Goal: Task Accomplishment & Management: Manage account settings

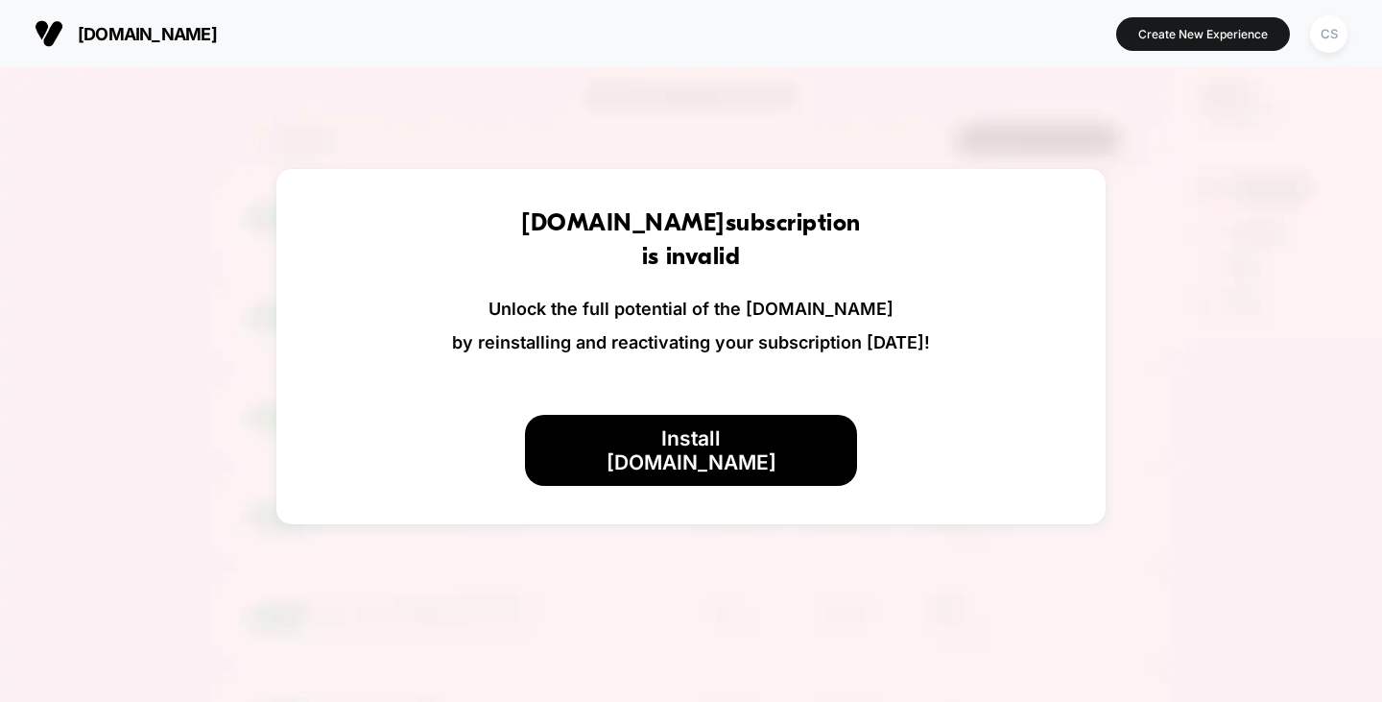
click at [121, 21] on section "[DOMAIN_NAME]" at bounding box center [245, 34] width 432 height 48
click at [120, 29] on span "[DOMAIN_NAME]" at bounding box center [147, 34] width 139 height 20
click at [1325, 36] on div "CS" at bounding box center [1328, 33] width 37 height 37
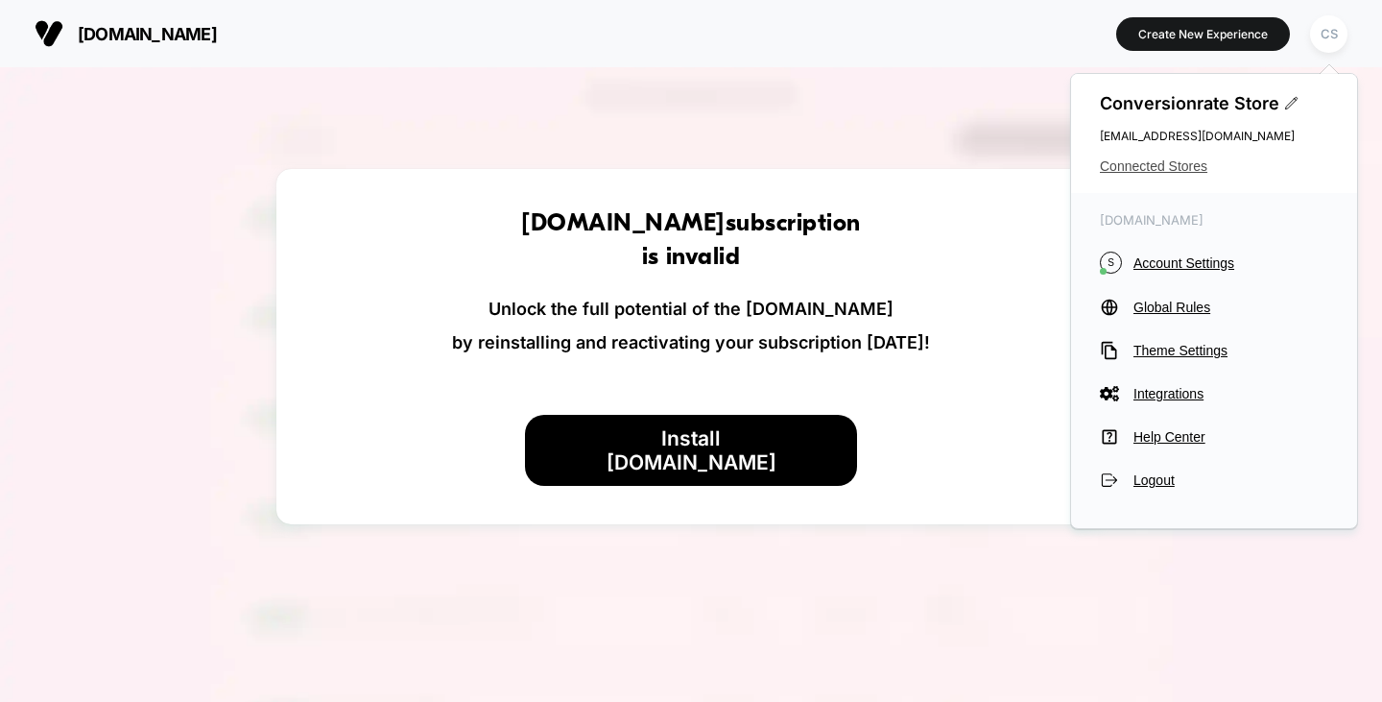
click at [1189, 166] on span "Connected Stores" at bounding box center [1214, 165] width 228 height 15
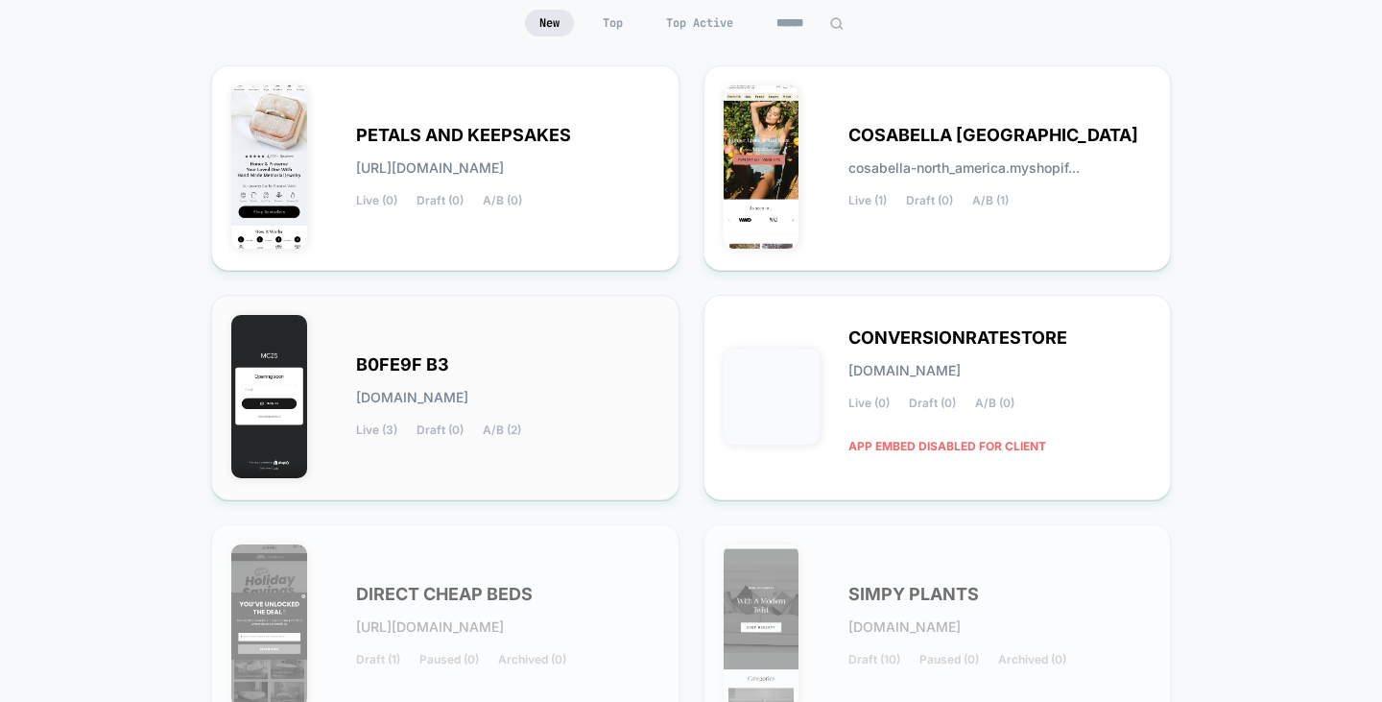
click at [388, 353] on div "B0FE9F B3 [DOMAIN_NAME] Live (3) Draft (0) A/B (2)" at bounding box center [445, 397] width 428 height 165
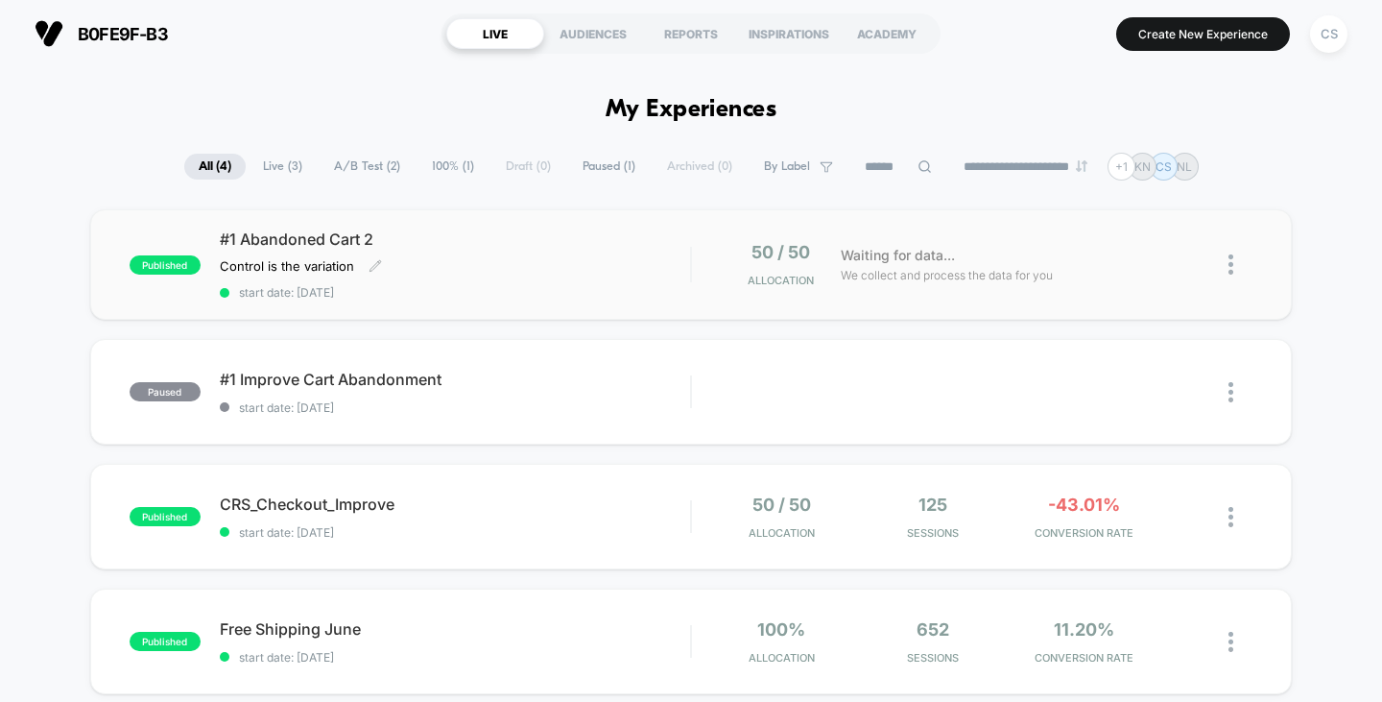
click at [515, 250] on div "#1 Abandoned Cart 2 Control is the variation Click to edit experience details C…" at bounding box center [455, 264] width 471 height 70
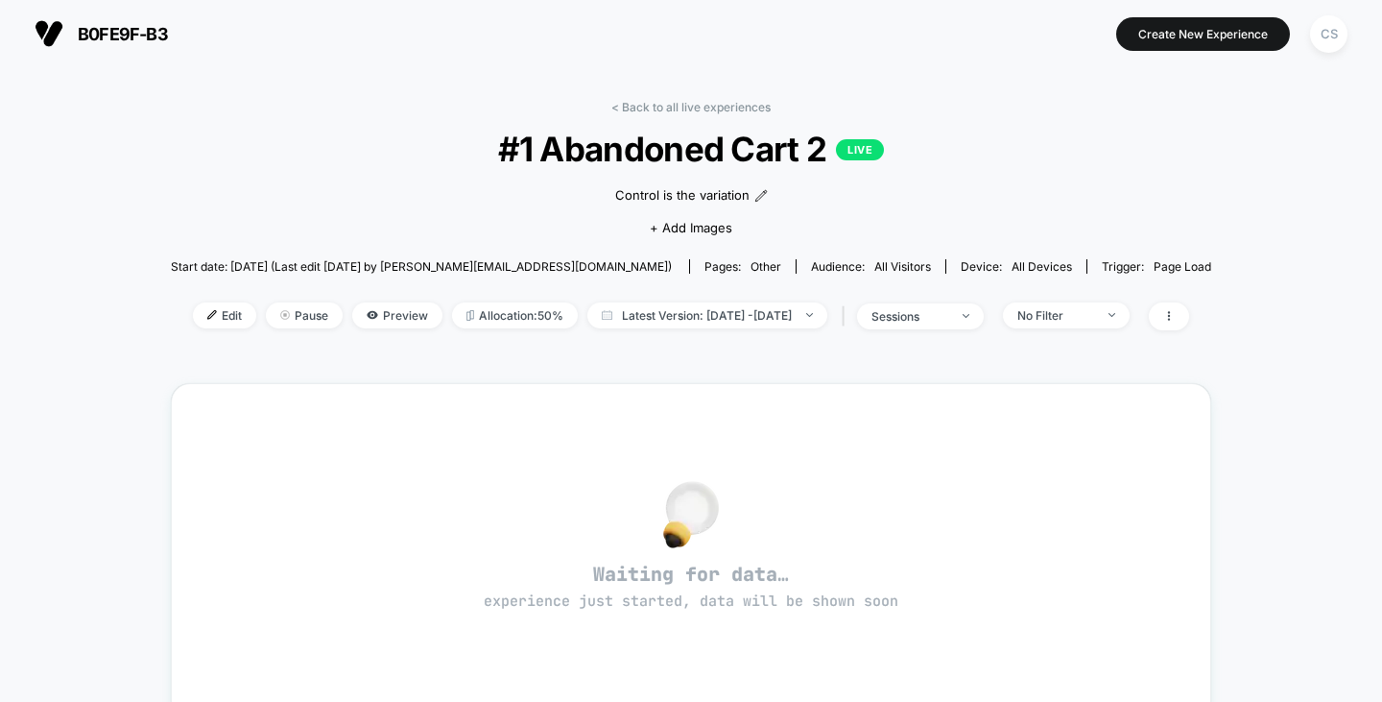
click at [1018, 261] on span "all devices" at bounding box center [1041, 266] width 60 height 14
click at [874, 267] on span "All Visitors" at bounding box center [902, 266] width 57 height 14
click at [827, 315] on span "Latest Version: [DATE] - [DATE]" at bounding box center [707, 315] width 240 height 26
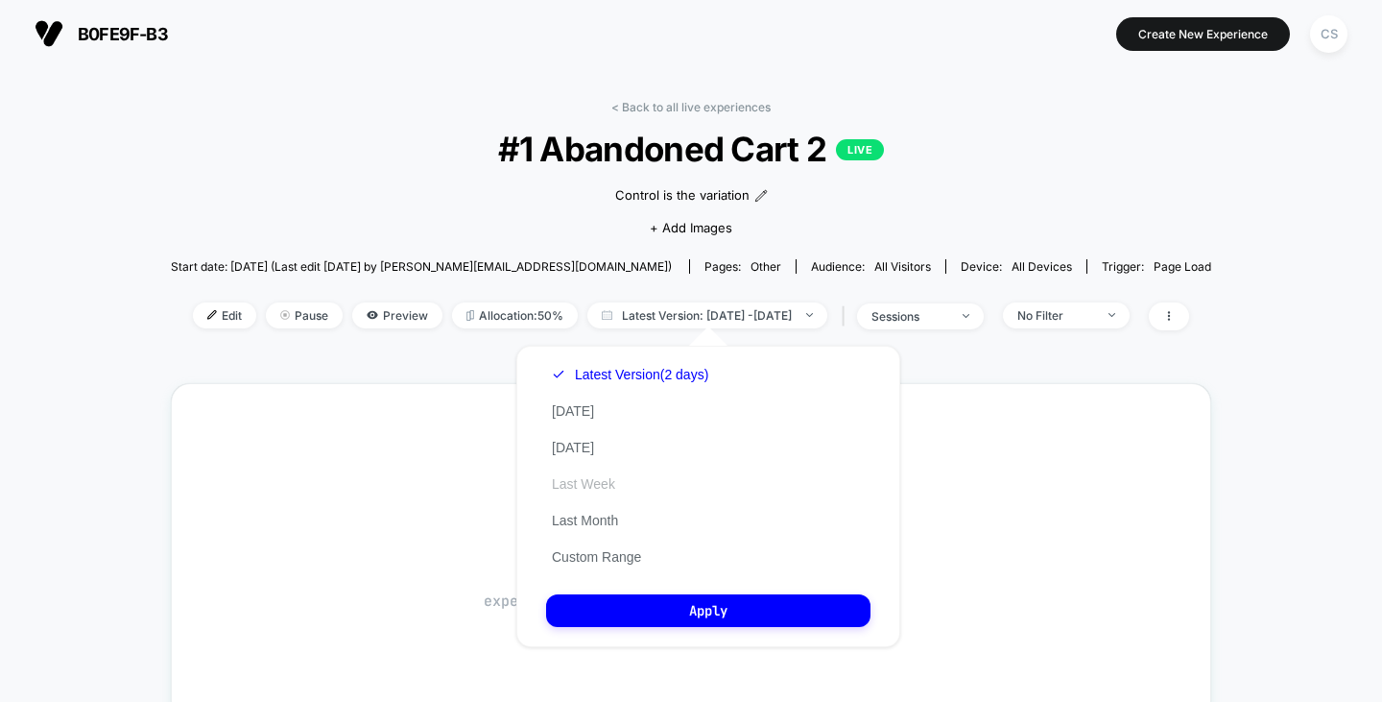
click at [605, 477] on button "Last Week" at bounding box center [583, 483] width 75 height 17
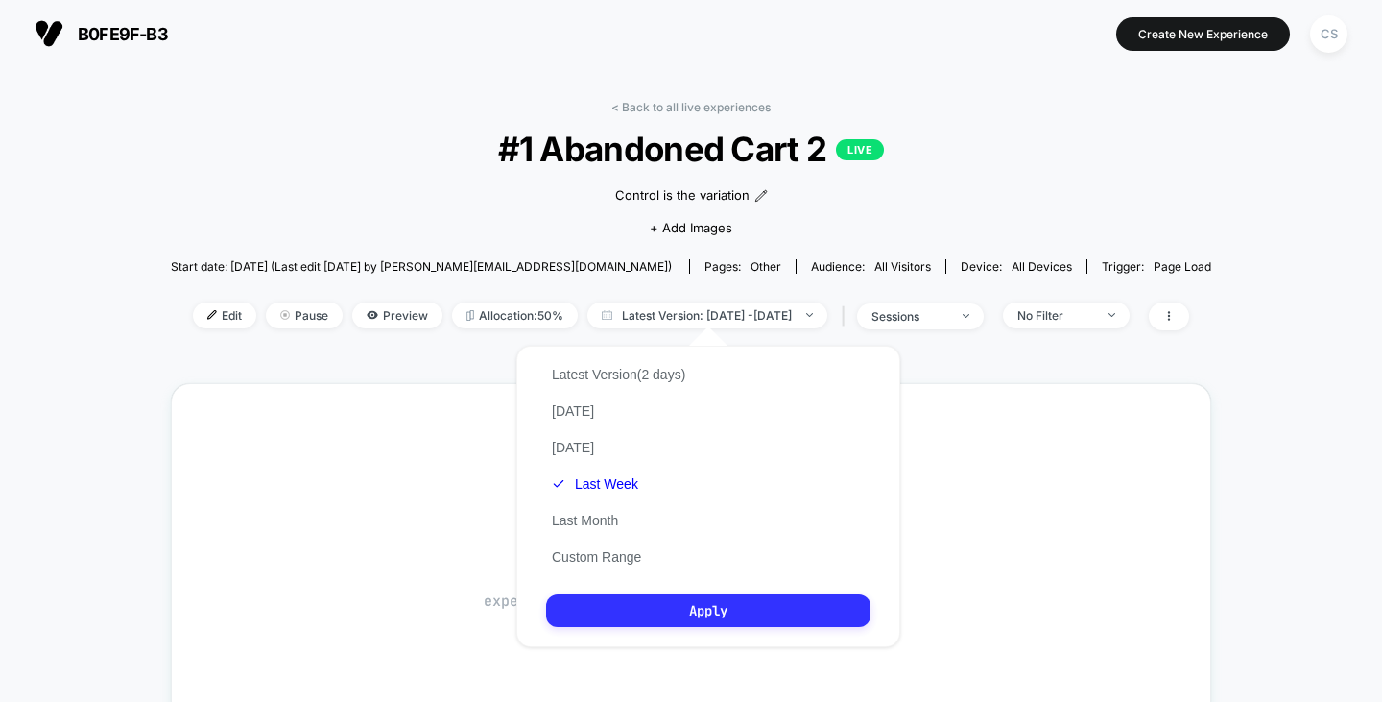
click at [704, 603] on button "Apply" at bounding box center [708, 610] width 324 height 33
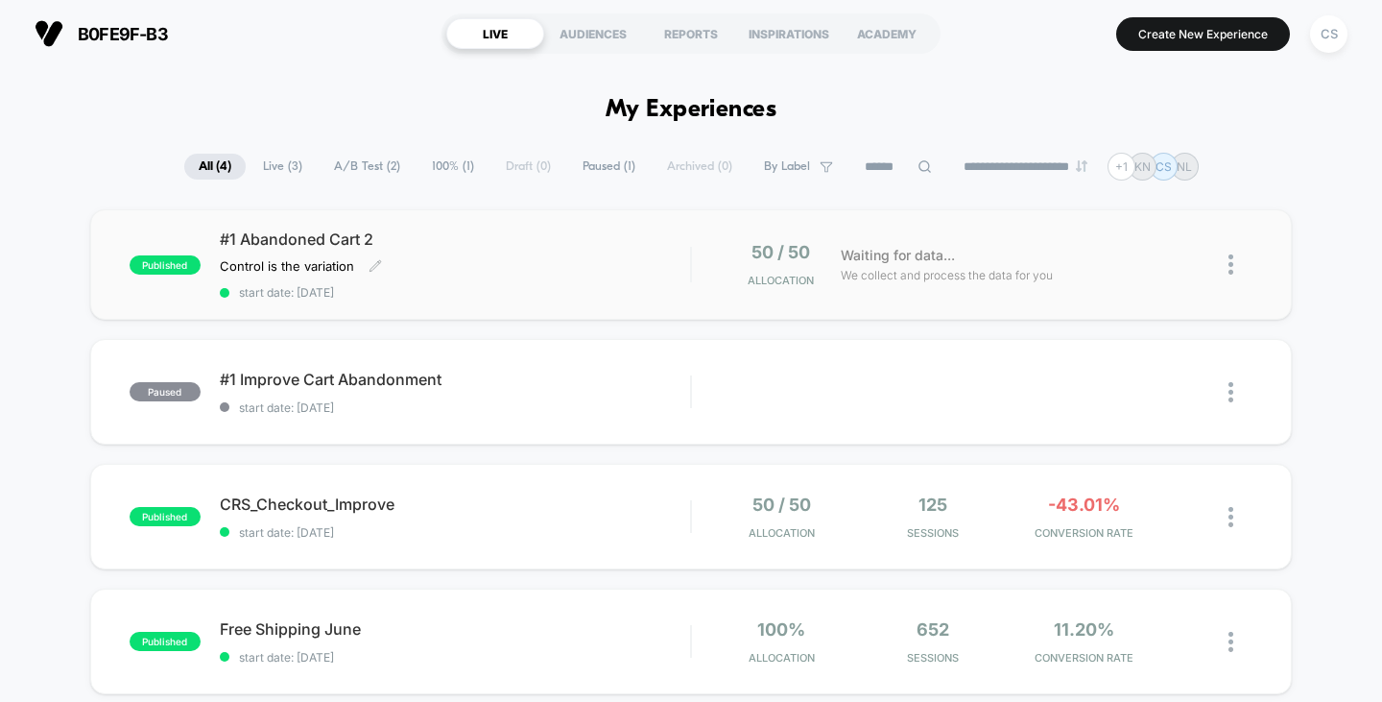
click at [530, 264] on div "Control is the variation Click to edit experience details Control is the variat…" at bounding box center [384, 265] width 329 height 15
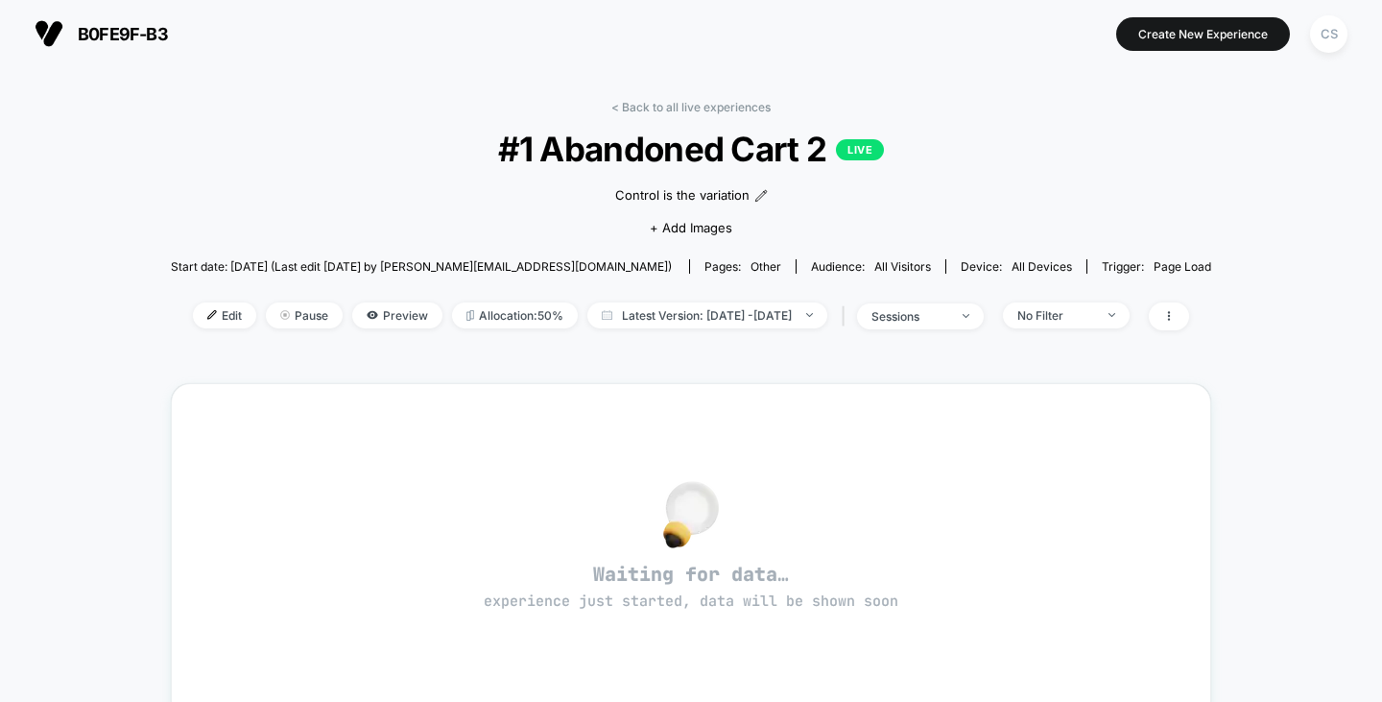
click at [682, 93] on div "< Back to all live experiences #1 Abandoned Cart 2 LIVE Control is the variatio…" at bounding box center [691, 573] width 1040 height 974
click at [684, 98] on div "< Back to all live experiences #1 Abandoned Cart 2 LIVE Control is the variatio…" at bounding box center [691, 573] width 1040 height 974
click at [687, 107] on link "< Back to all live experiences" at bounding box center [690, 107] width 159 height 14
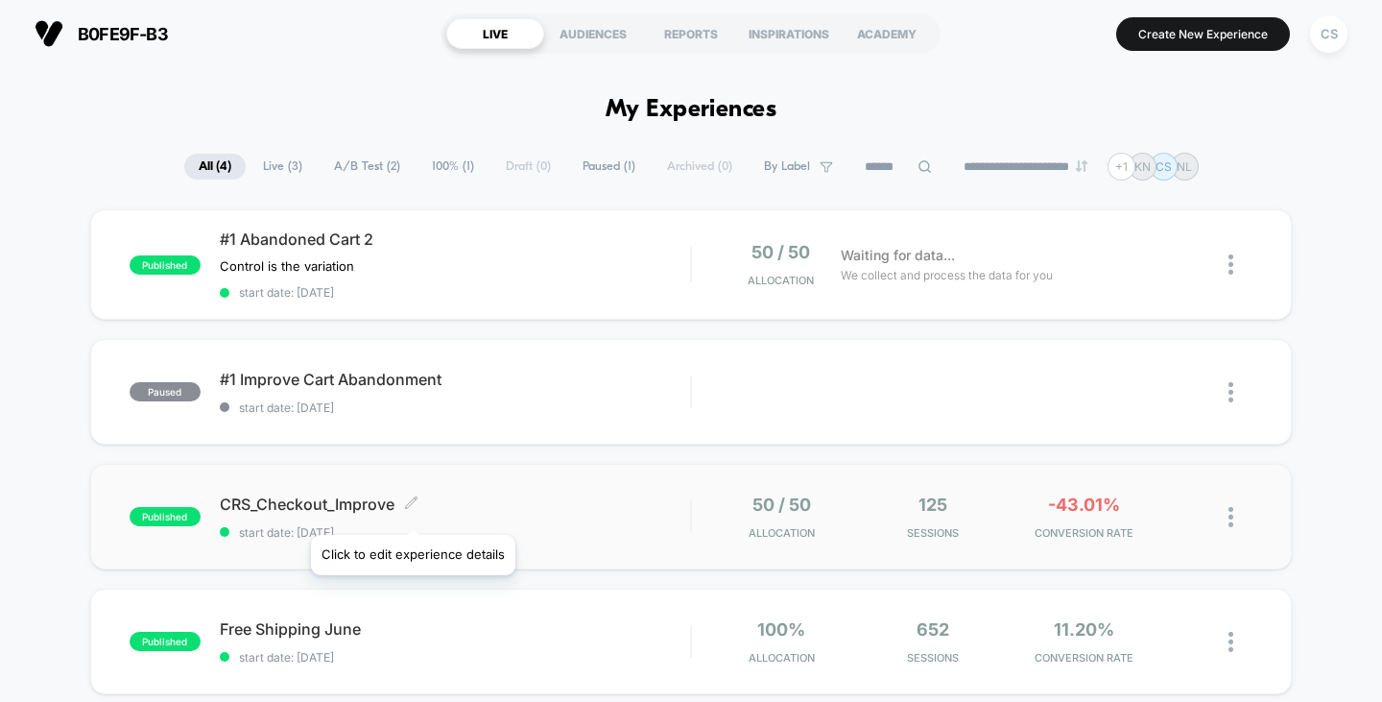
click at [412, 511] on span at bounding box center [411, 504] width 14 height 18
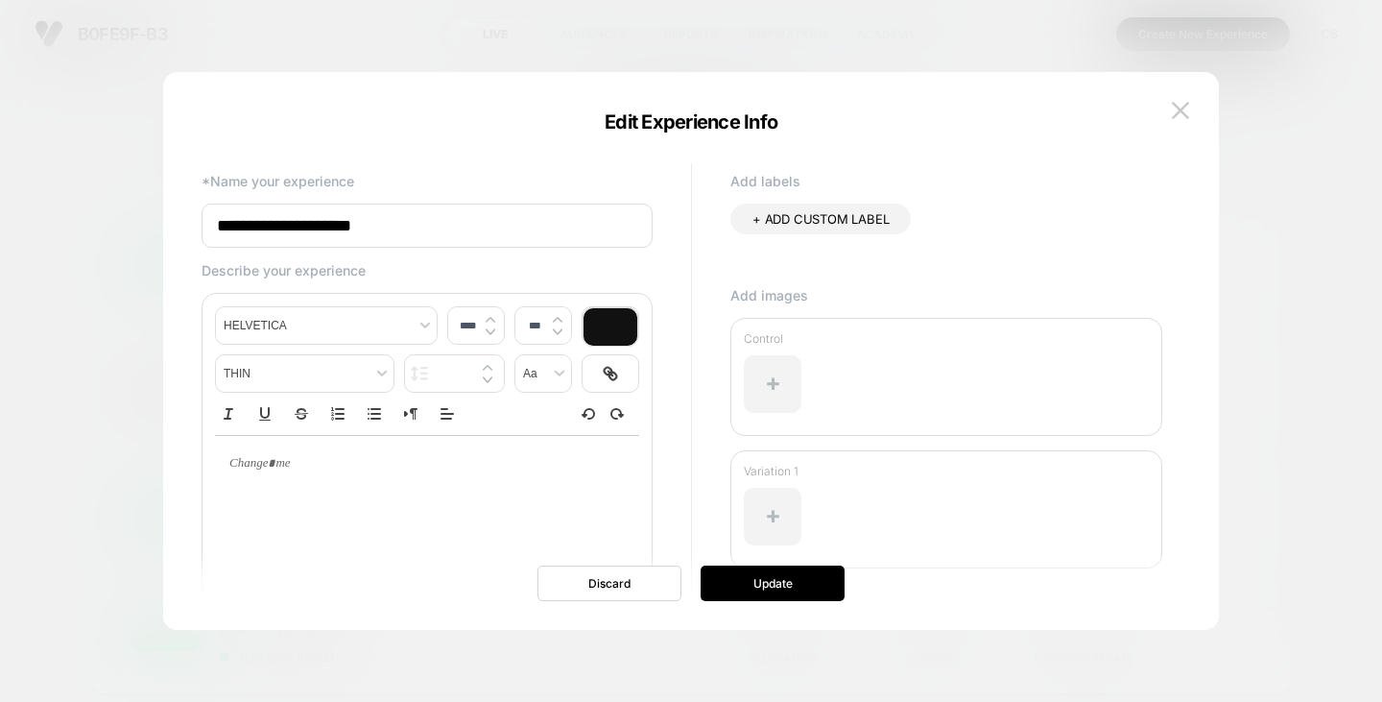
click at [1170, 107] on button at bounding box center [1180, 110] width 29 height 29
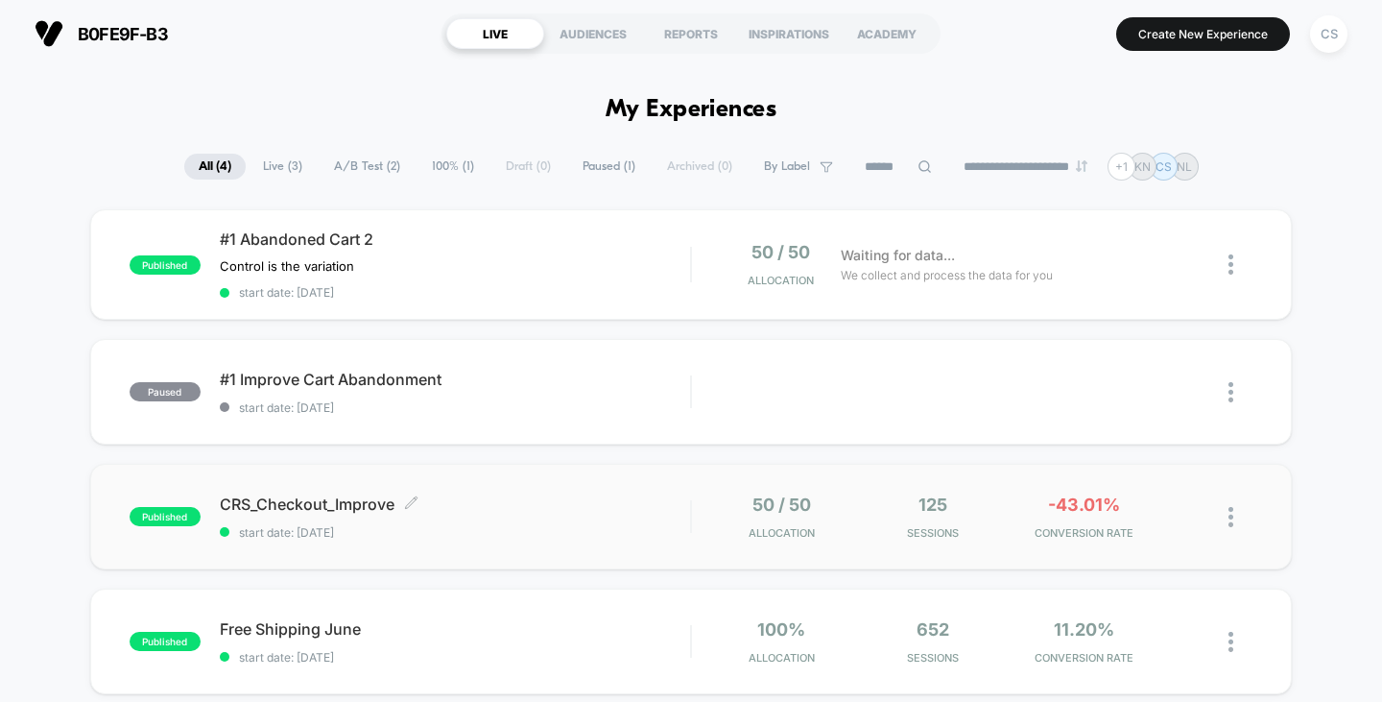
click at [297, 499] on span "CRS_Checkout_Improve Click to edit experience details" at bounding box center [455, 503] width 471 height 19
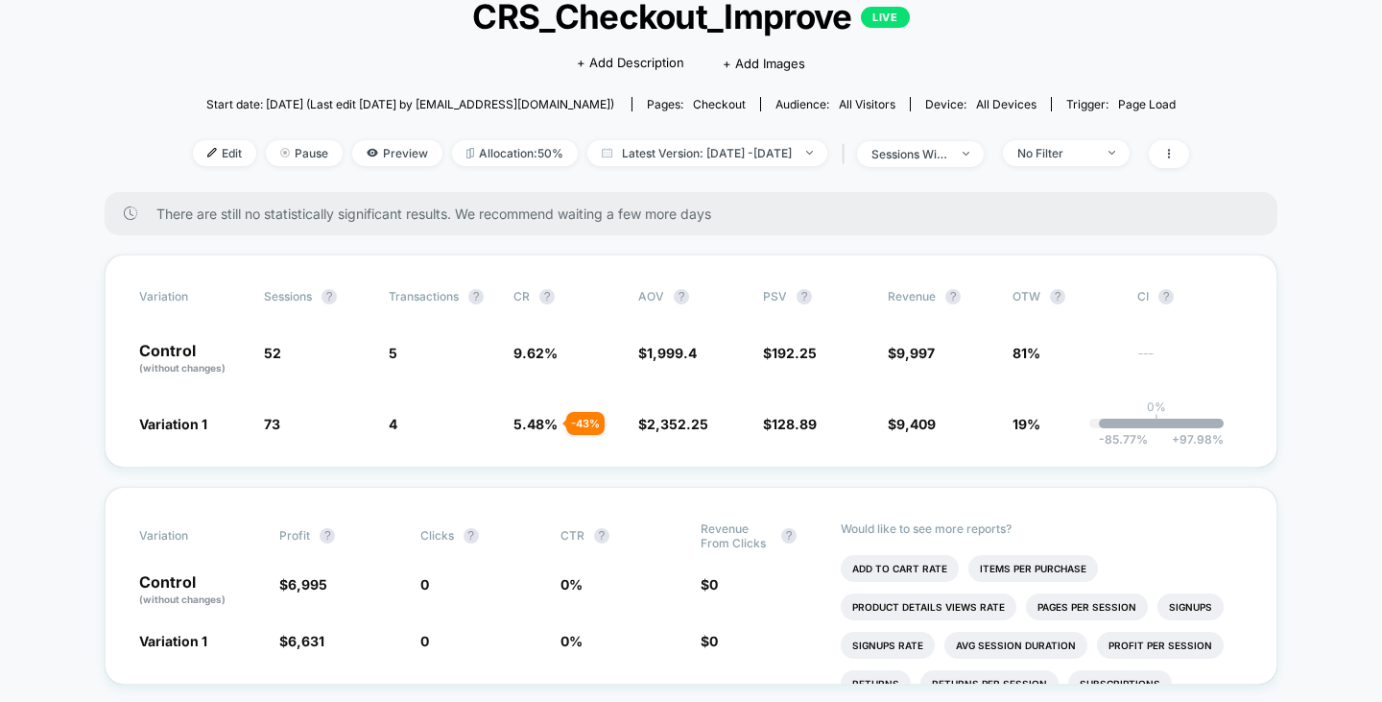
scroll to position [96, 0]
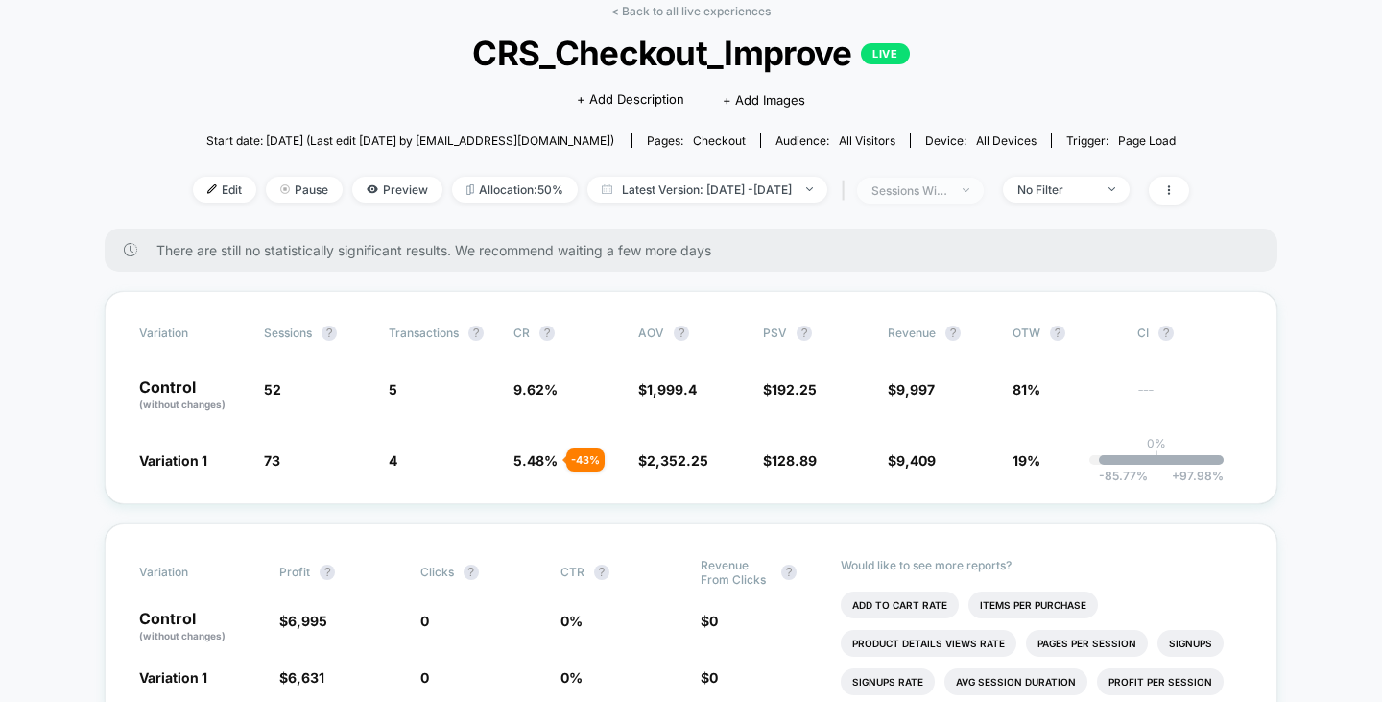
click at [948, 190] on div "sessions with impression" at bounding box center [909, 190] width 77 height 14
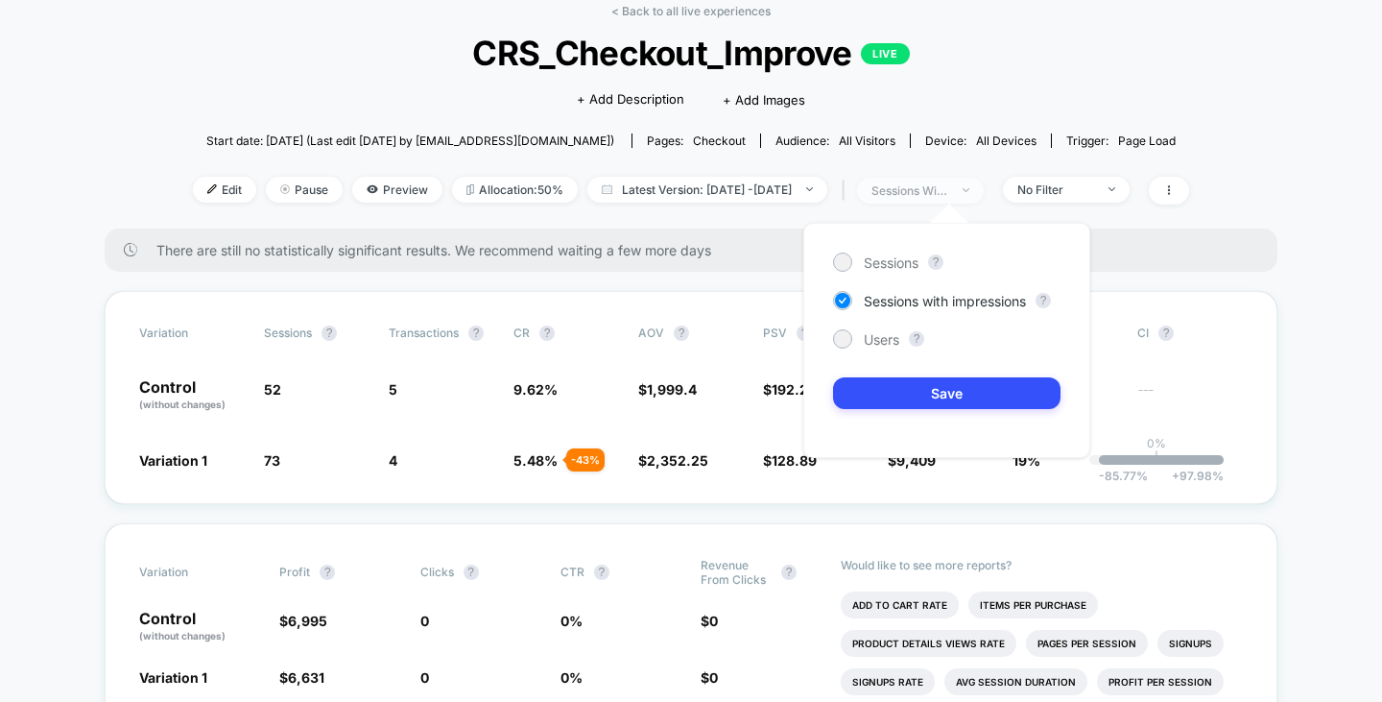
click at [948, 190] on div "sessions with impression" at bounding box center [909, 190] width 77 height 14
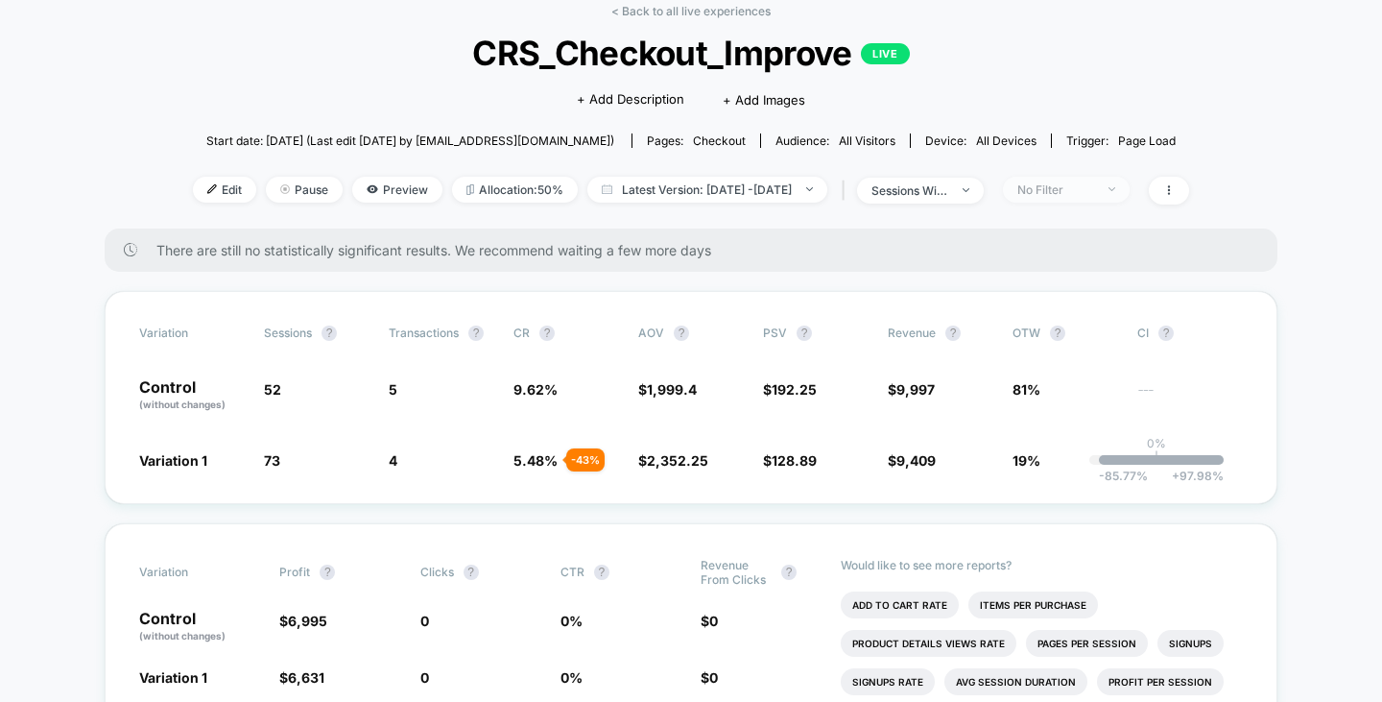
click at [1123, 198] on span "No Filter" at bounding box center [1066, 190] width 127 height 26
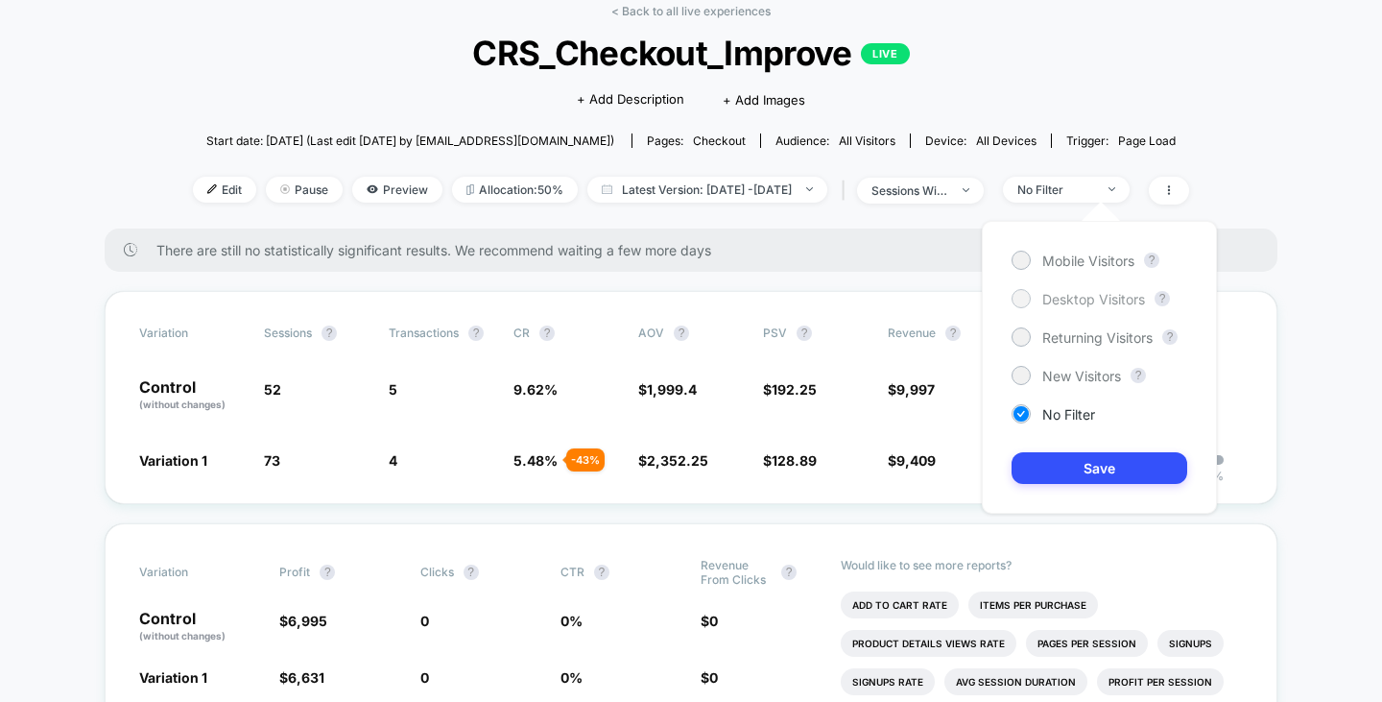
click at [1094, 299] on span "Desktop Visitors" at bounding box center [1093, 299] width 103 height 16
click at [1105, 470] on button "Save" at bounding box center [1099, 468] width 176 height 32
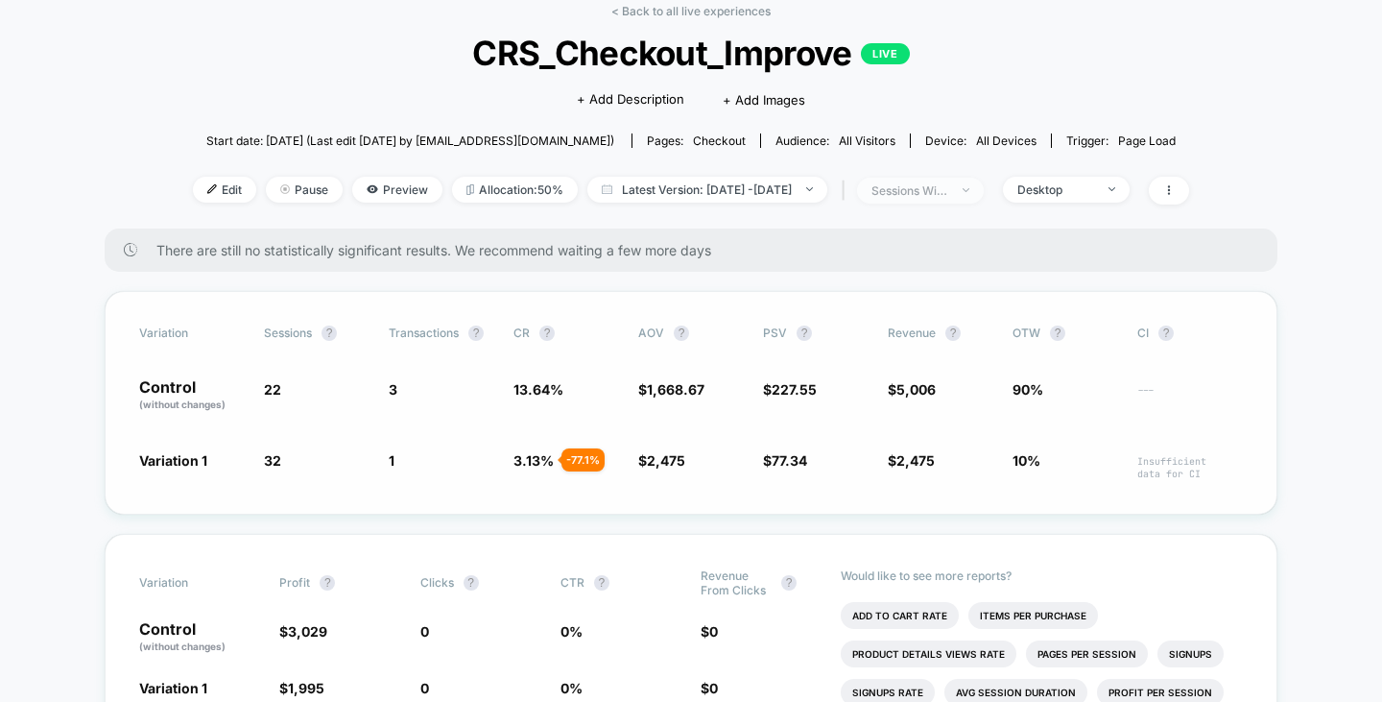
click at [984, 187] on span "sessions with impression" at bounding box center [920, 191] width 127 height 26
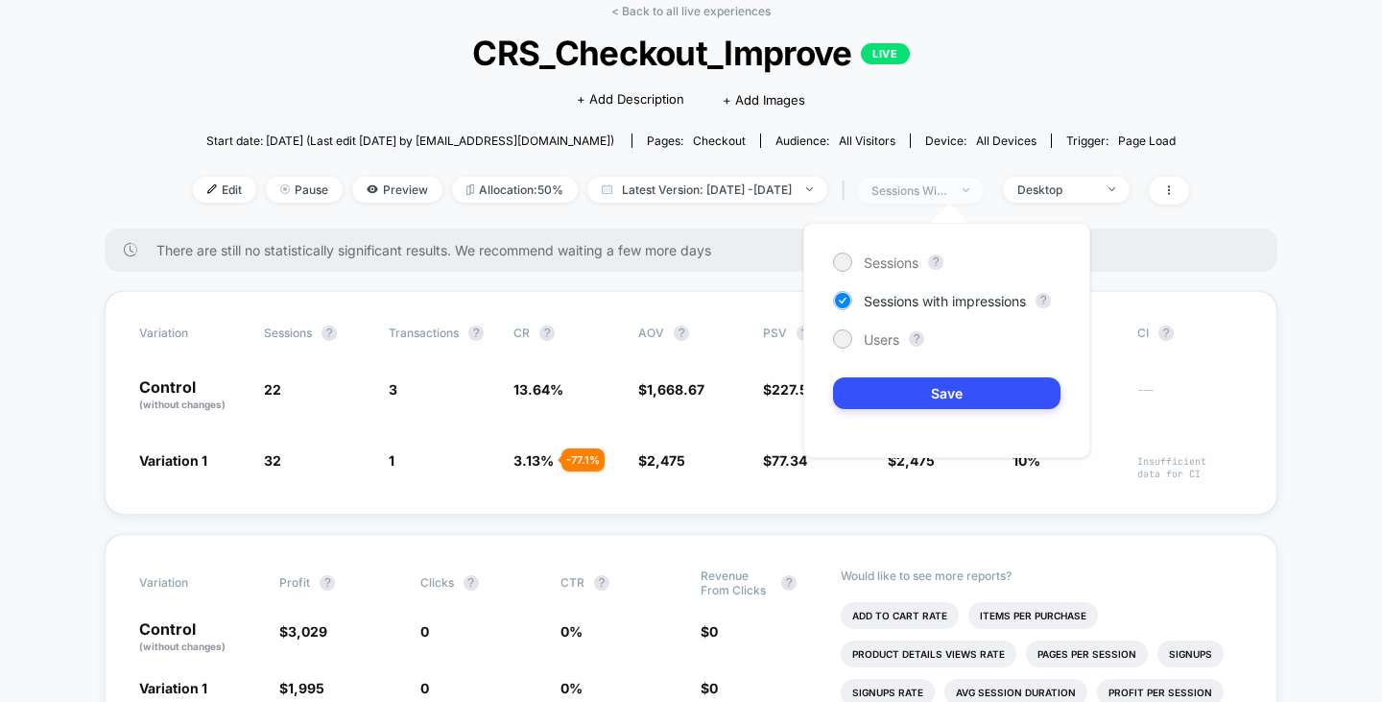
click at [963, 190] on div at bounding box center [955, 190] width 14 height 1
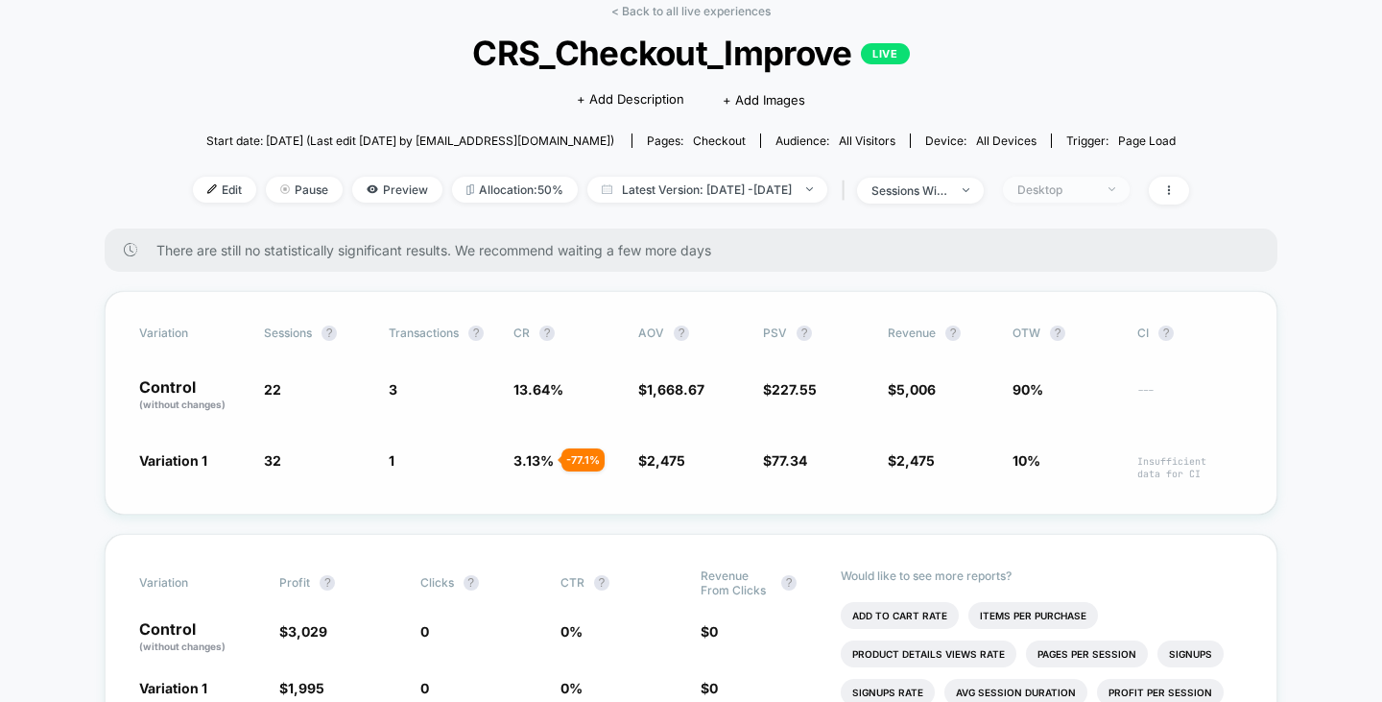
click at [1069, 202] on div "Edit Pause Preview Allocation: 50% Latest Version: [DATE] - [DATE] | sessions w…" at bounding box center [691, 191] width 996 height 28
click at [1075, 191] on div "Desktop" at bounding box center [1055, 189] width 77 height 14
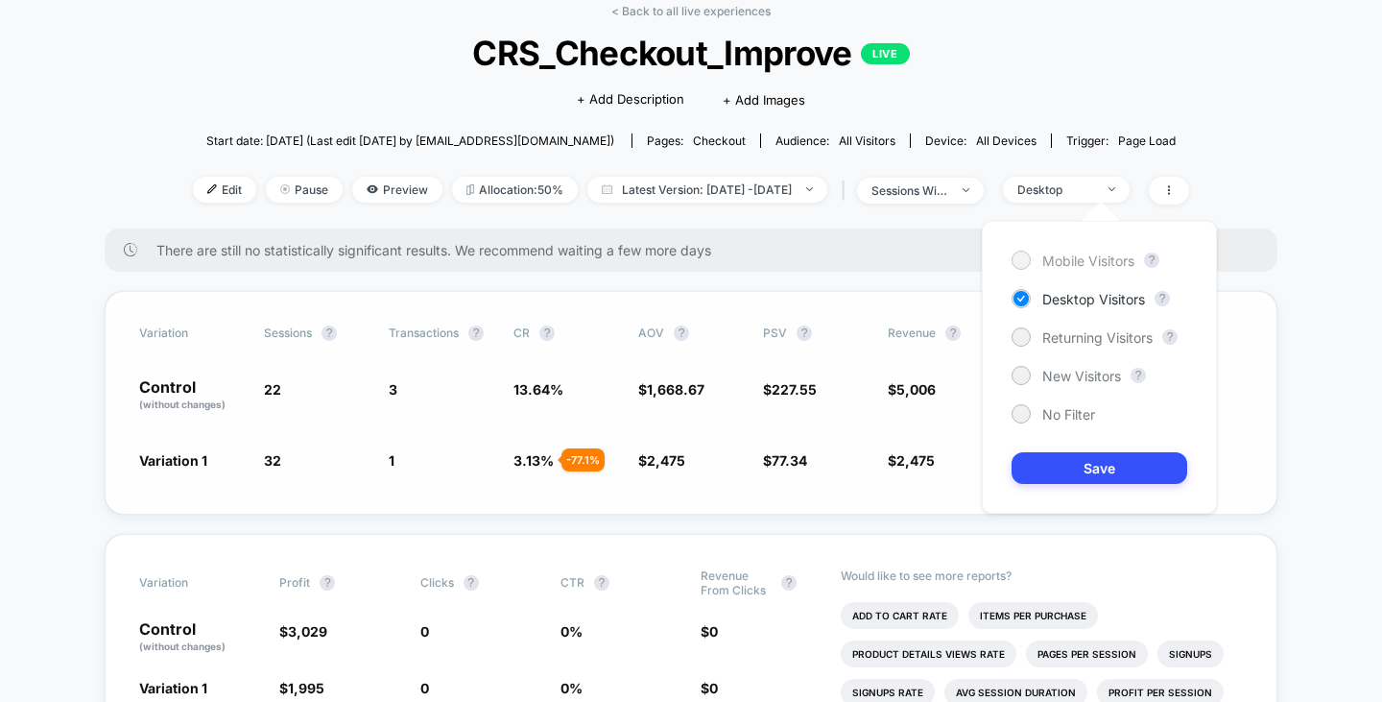
click at [1061, 252] on span "Mobile Visitors" at bounding box center [1088, 260] width 92 height 16
click at [1092, 458] on button "Save" at bounding box center [1099, 468] width 176 height 32
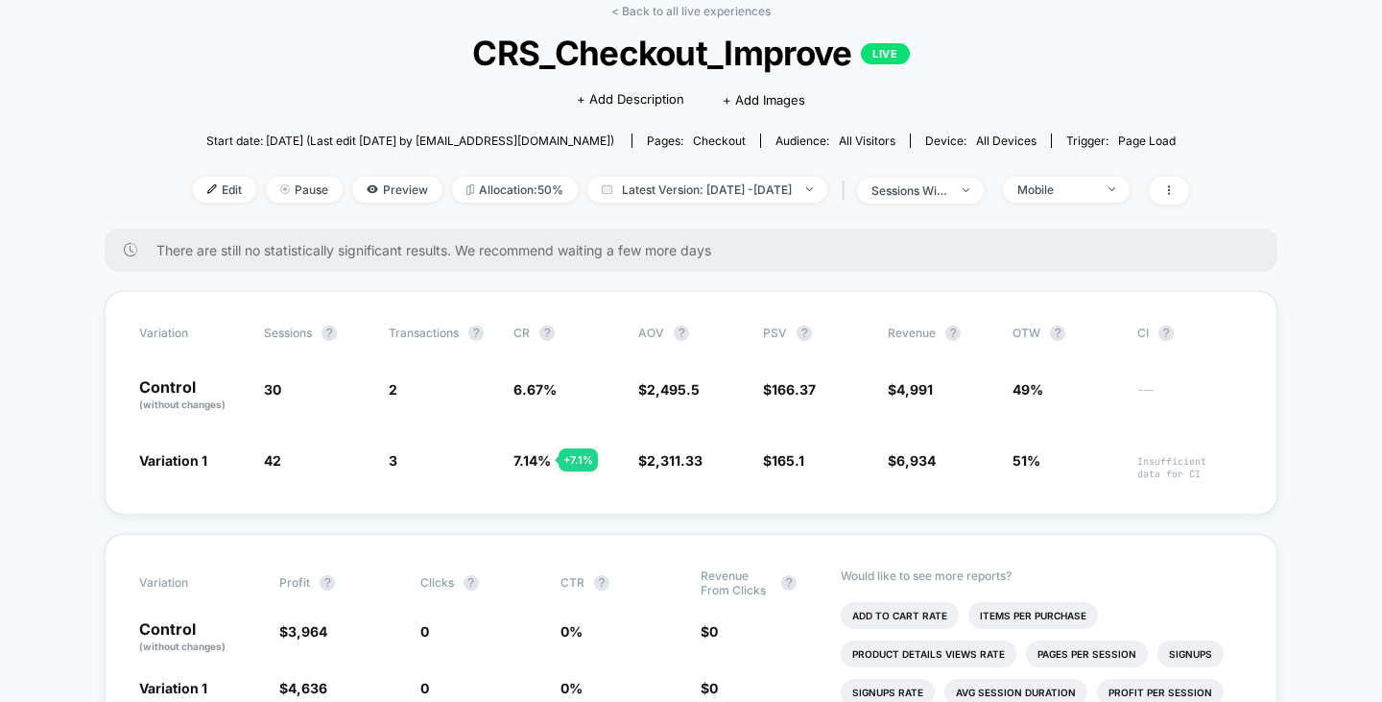
click at [1036, 133] on span "all devices" at bounding box center [1006, 140] width 60 height 14
click at [1101, 167] on div "< Back to all live experiences CRS_Checkout_Improve LIVE Click to edit experien…" at bounding box center [691, 116] width 996 height 225
click at [1094, 186] on div "Mobile" at bounding box center [1055, 189] width 77 height 14
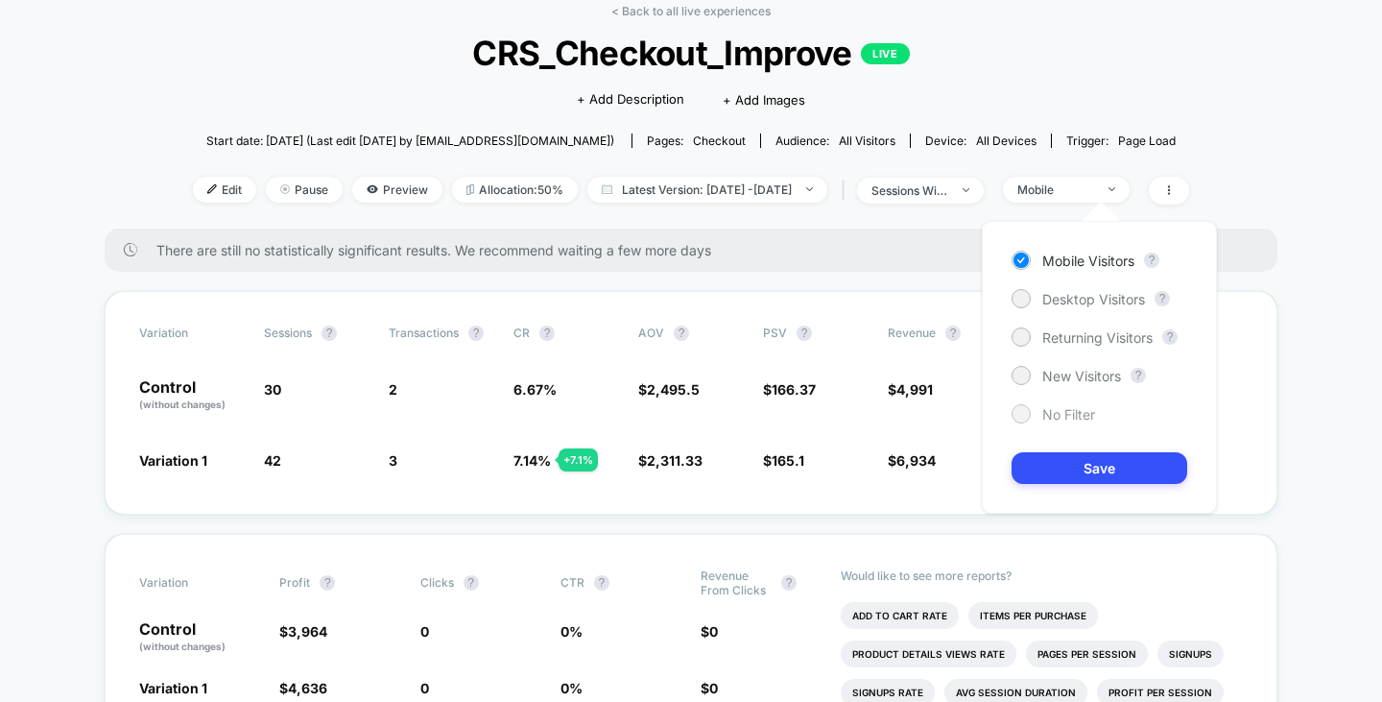
click at [1019, 412] on div at bounding box center [1020, 413] width 14 height 14
click at [1052, 466] on button "Save" at bounding box center [1099, 468] width 176 height 32
